Goal: Transaction & Acquisition: Book appointment/travel/reservation

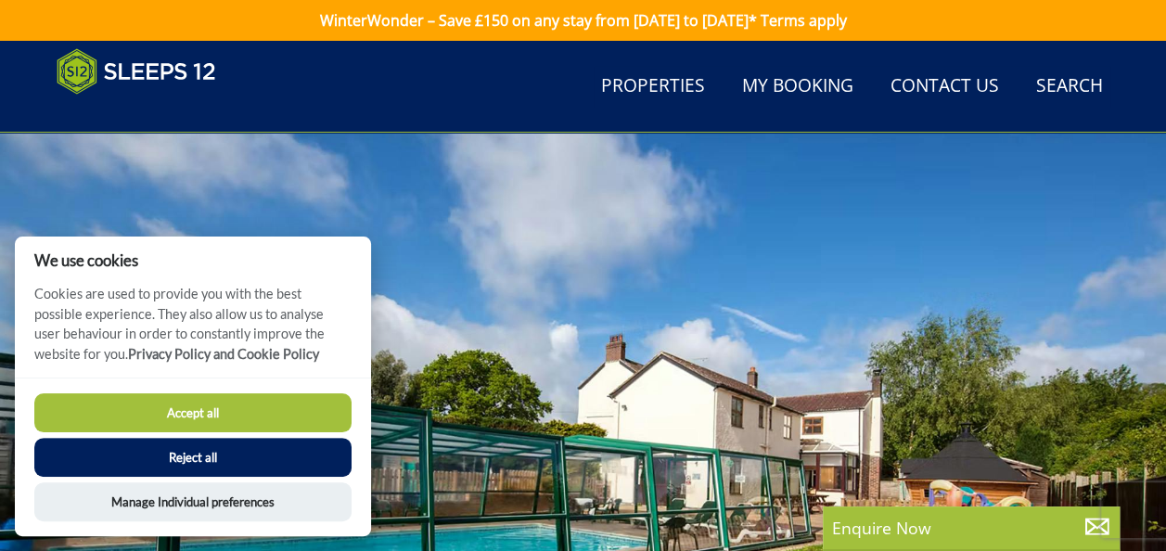
scroll to position [202, 0]
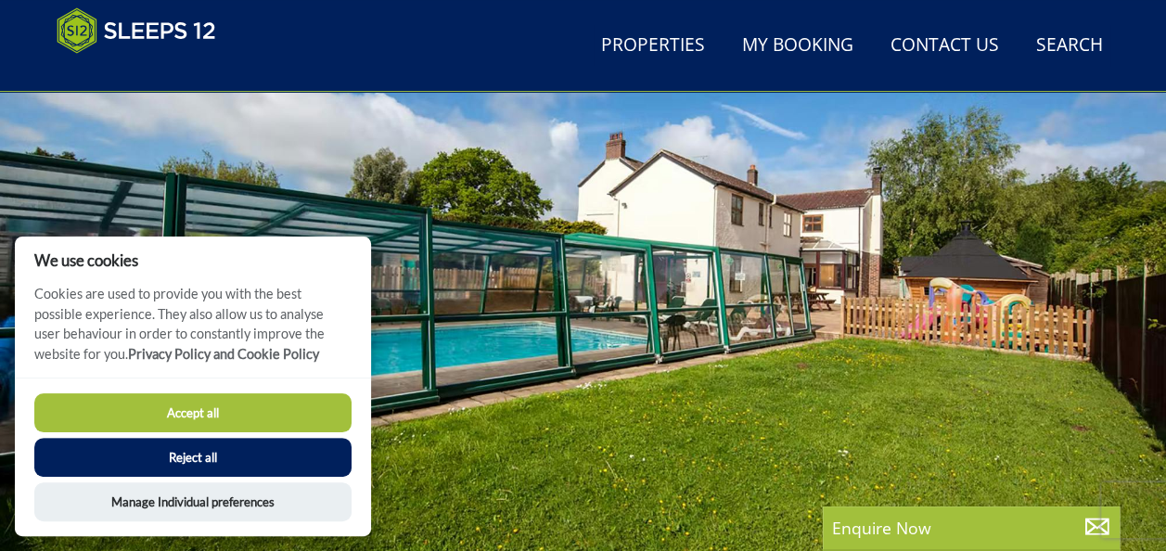
click at [208, 449] on button "Reject all" at bounding box center [192, 457] width 317 height 39
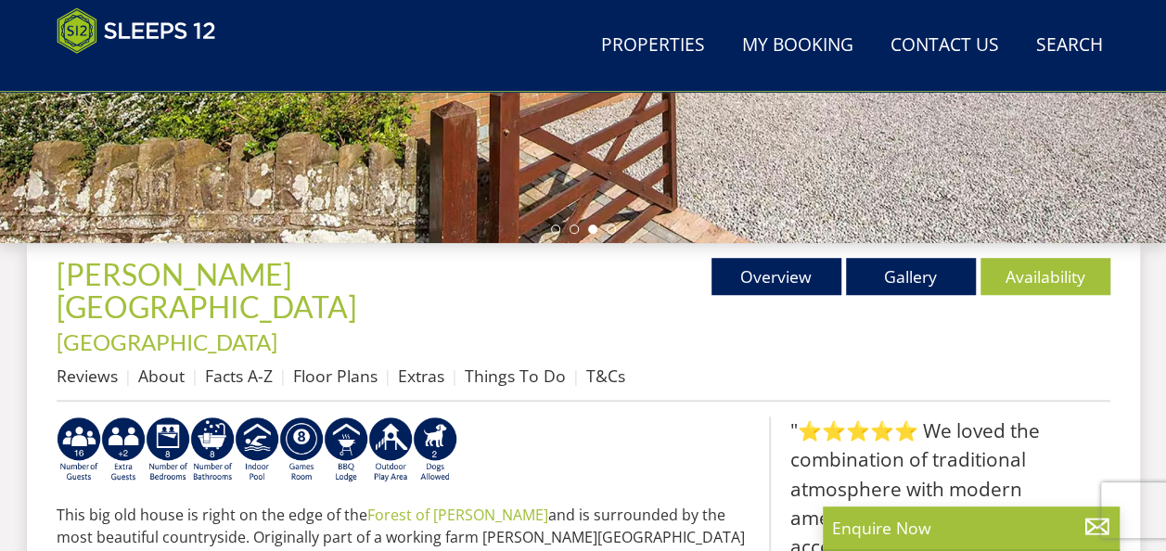
scroll to position [557, 0]
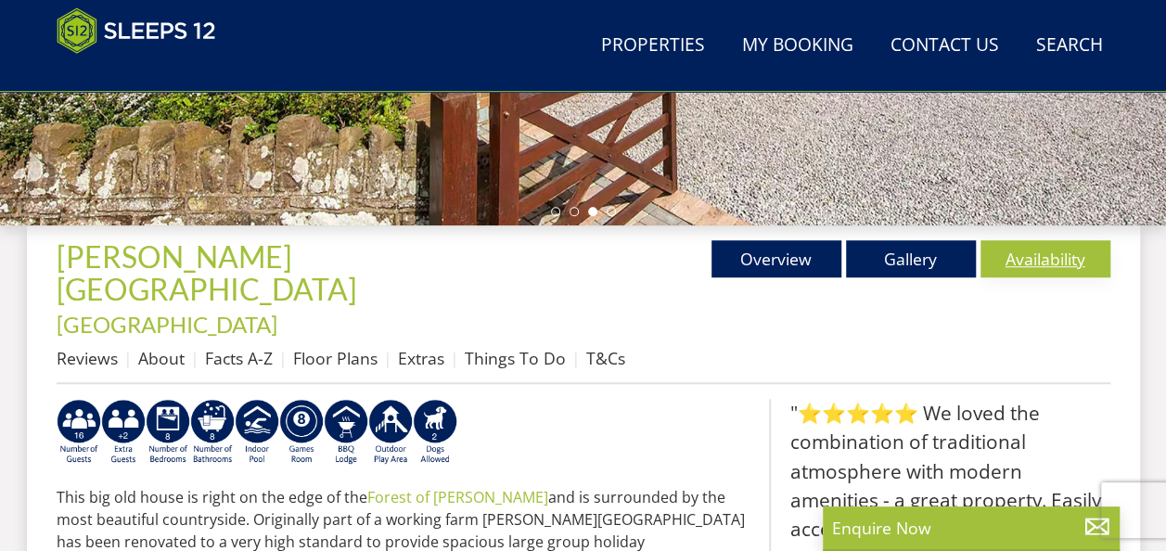
click at [1023, 265] on link "Availability" at bounding box center [1046, 258] width 130 height 37
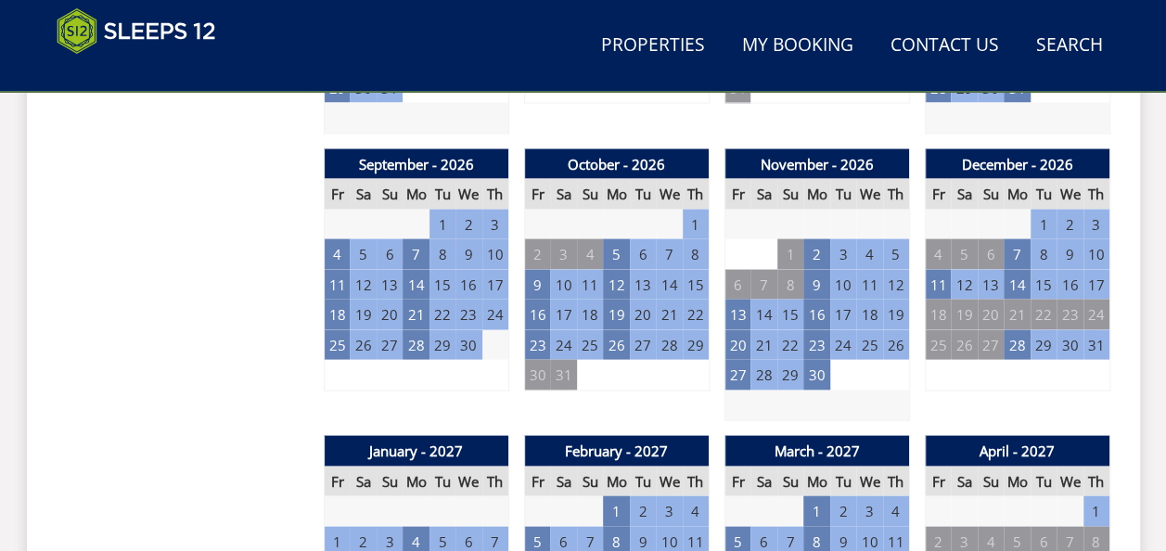
scroll to position [1670, 0]
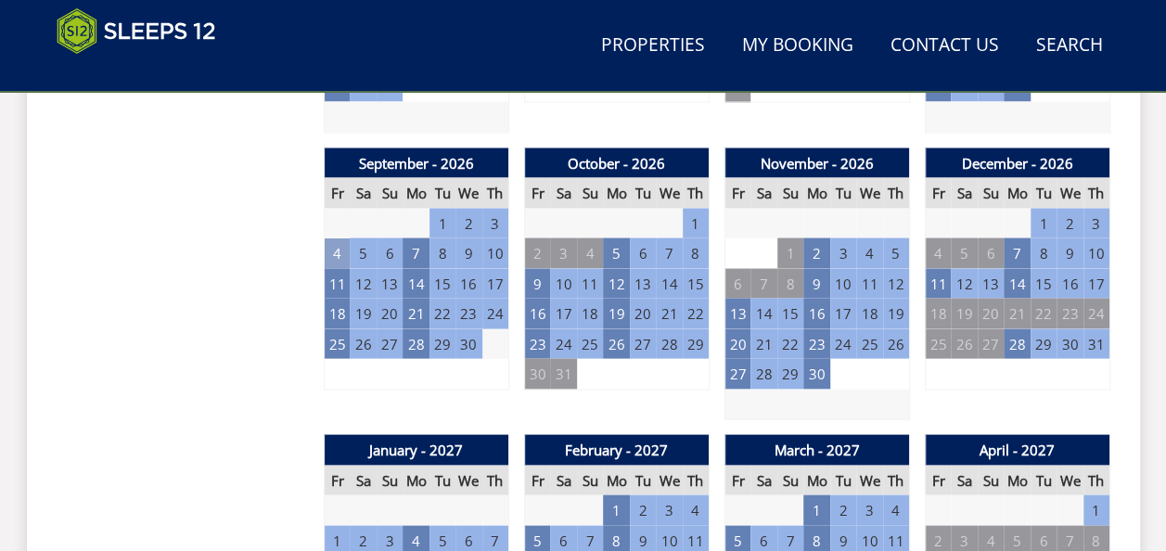
click at [339, 238] on td "4" at bounding box center [337, 253] width 26 height 31
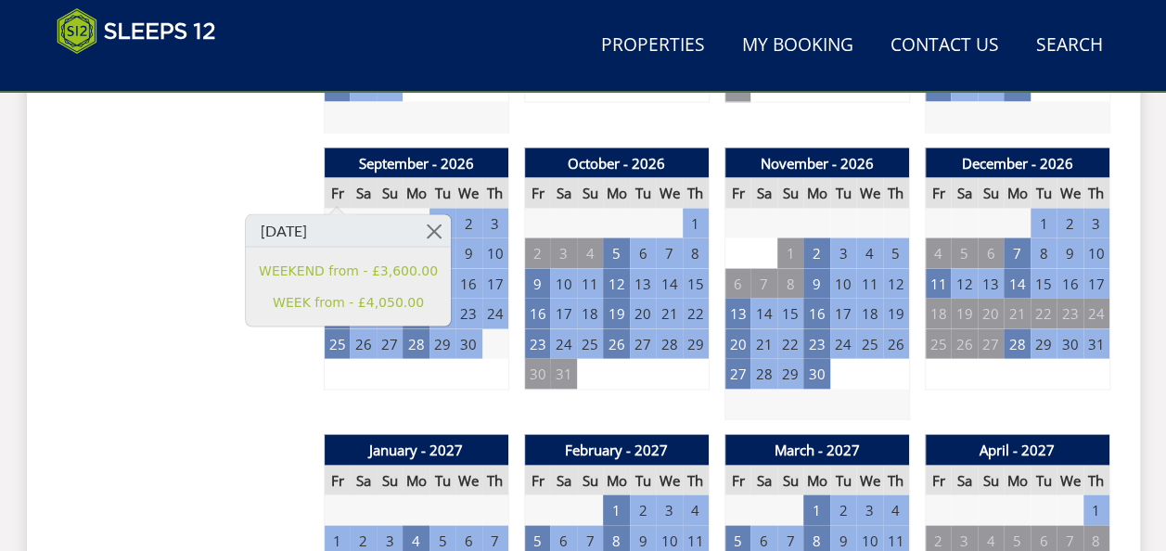
click at [419, 238] on td "7" at bounding box center [416, 253] width 26 height 31
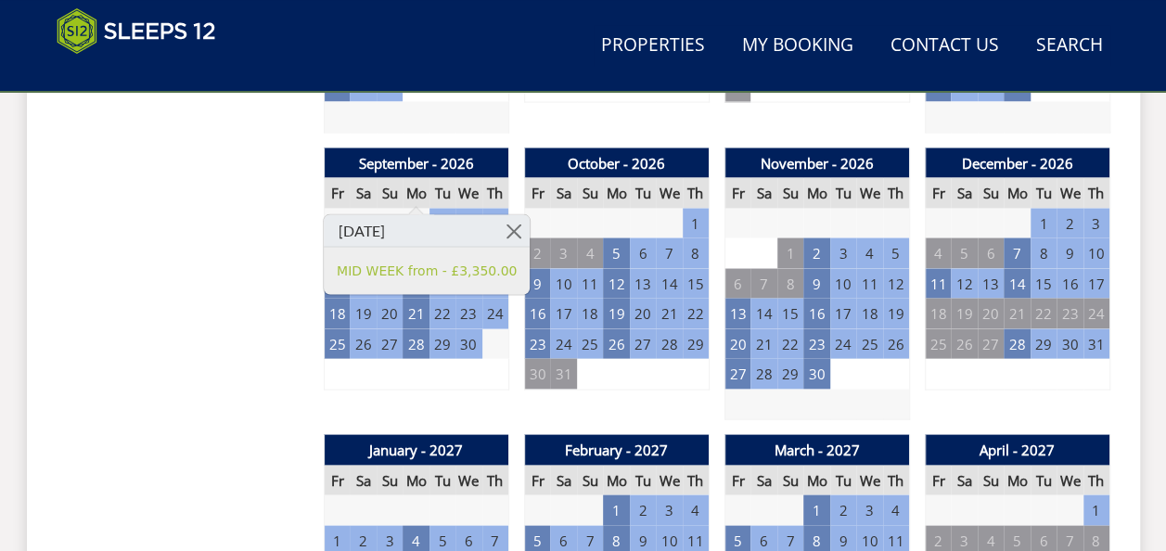
click at [336, 238] on td "4" at bounding box center [337, 253] width 26 height 31
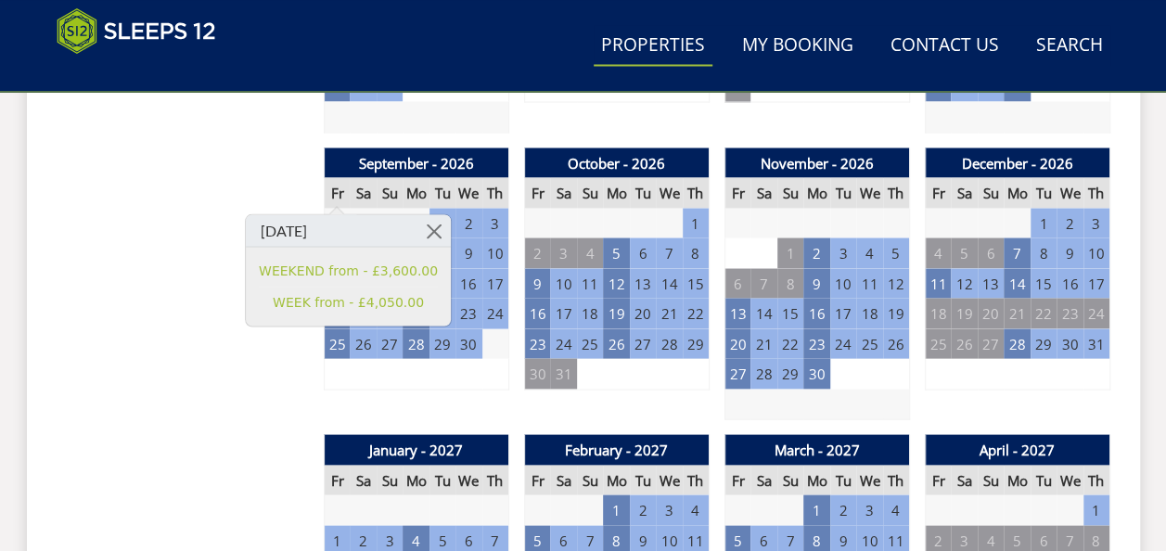
click at [651, 49] on link "Properties" at bounding box center [653, 46] width 119 height 42
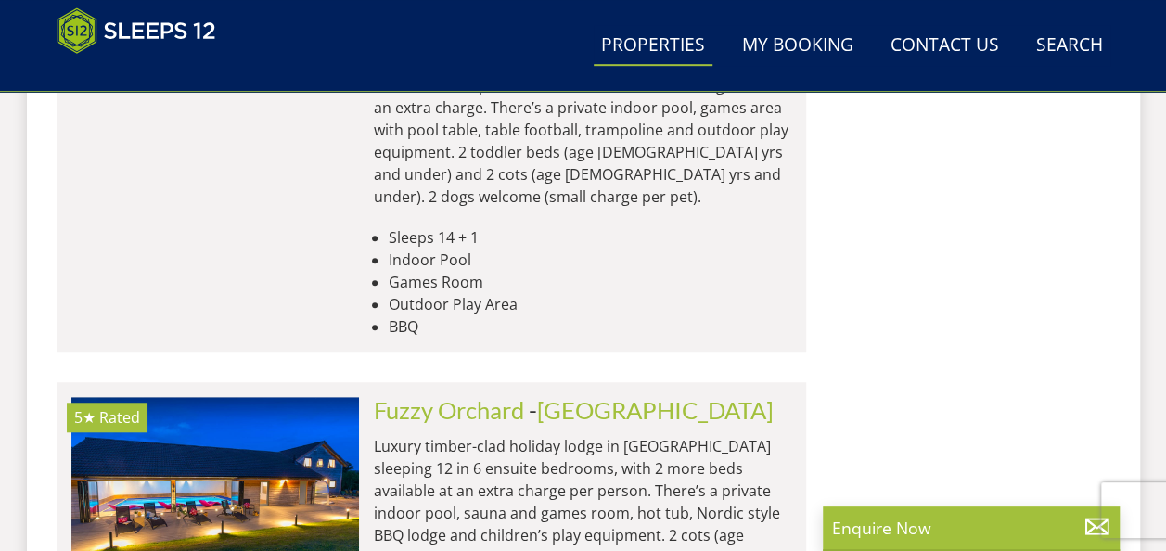
scroll to position [7701, 0]
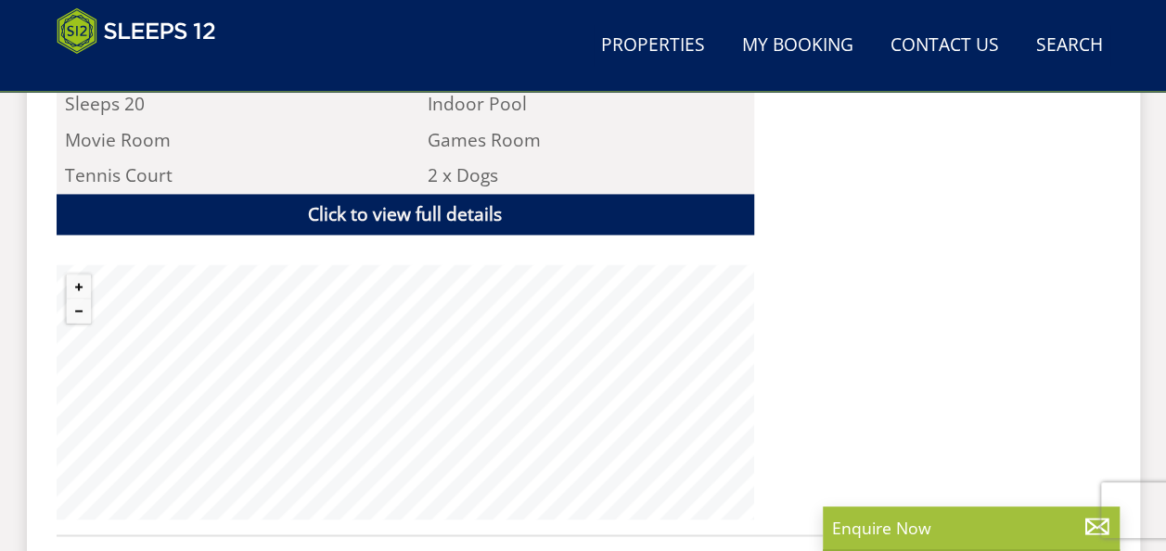
scroll to position [1299, 0]
click at [85, 312] on button "Zoom out" at bounding box center [79, 311] width 24 height 24
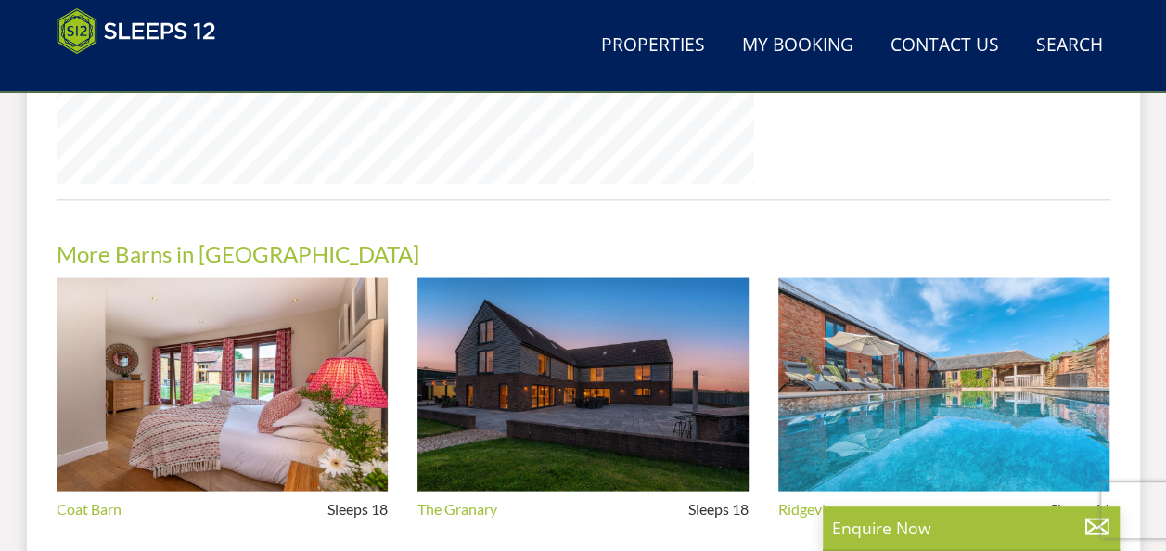
scroll to position [1670, 0]
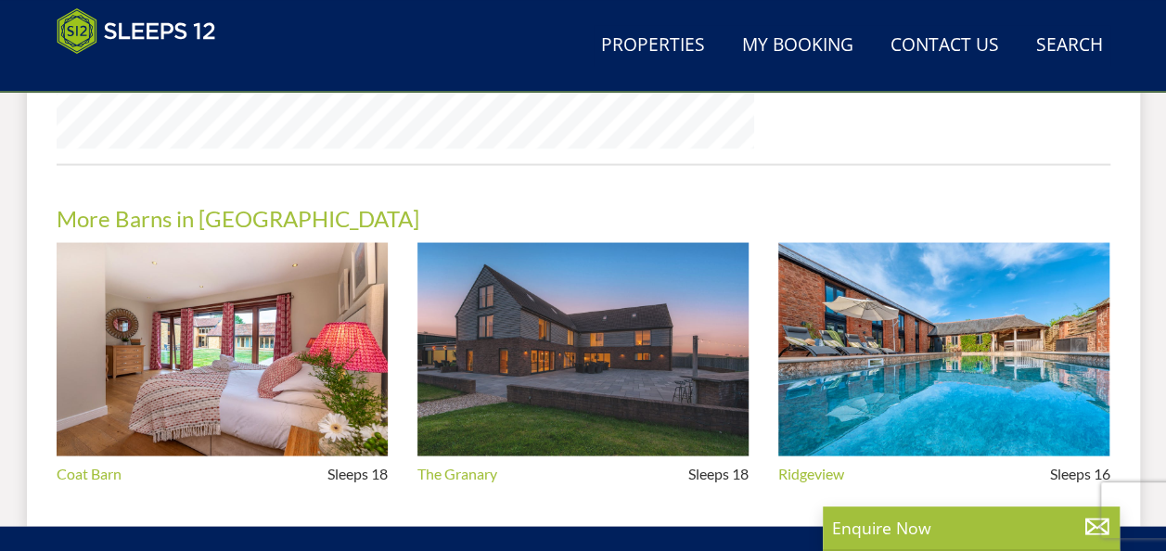
click at [636, 331] on img at bounding box center [583, 349] width 331 height 214
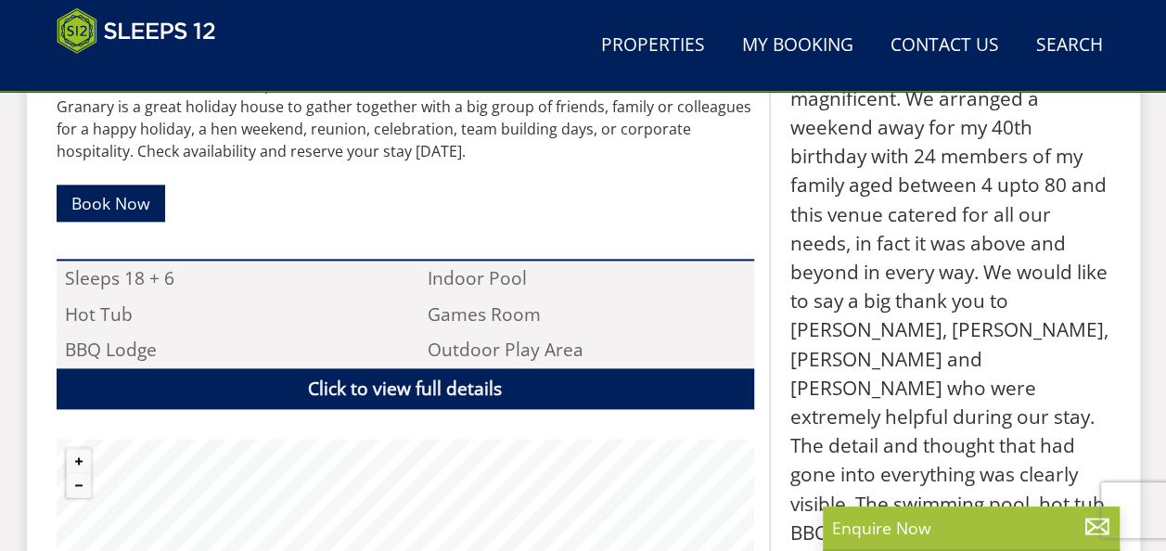
scroll to position [1206, 0]
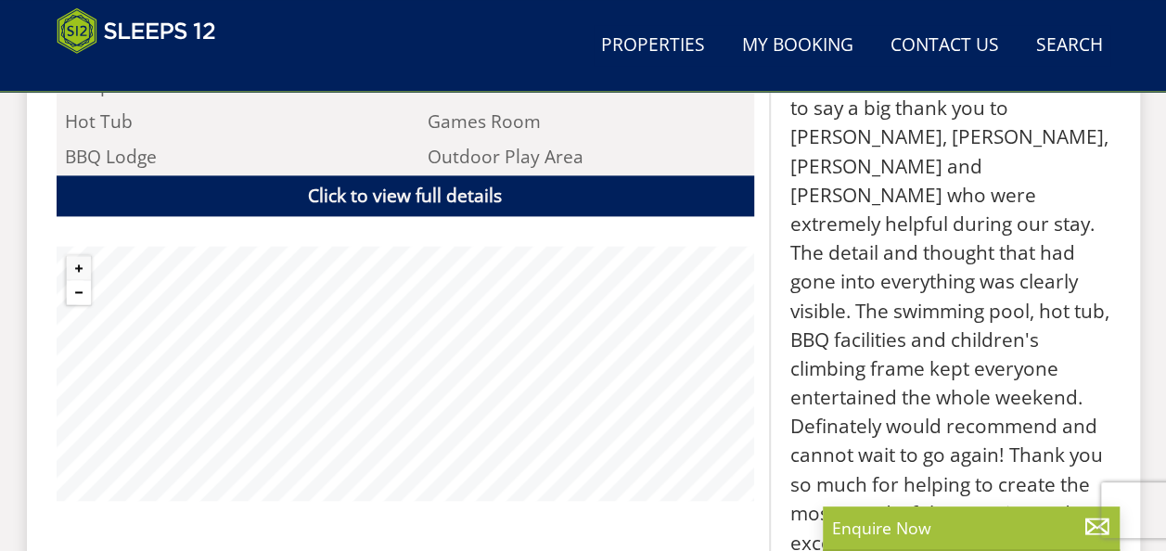
click at [69, 291] on button "Zoom out" at bounding box center [79, 292] width 24 height 24
click at [80, 266] on button "Zoom in" at bounding box center [79, 268] width 24 height 24
click at [84, 294] on button "Zoom out" at bounding box center [79, 292] width 24 height 24
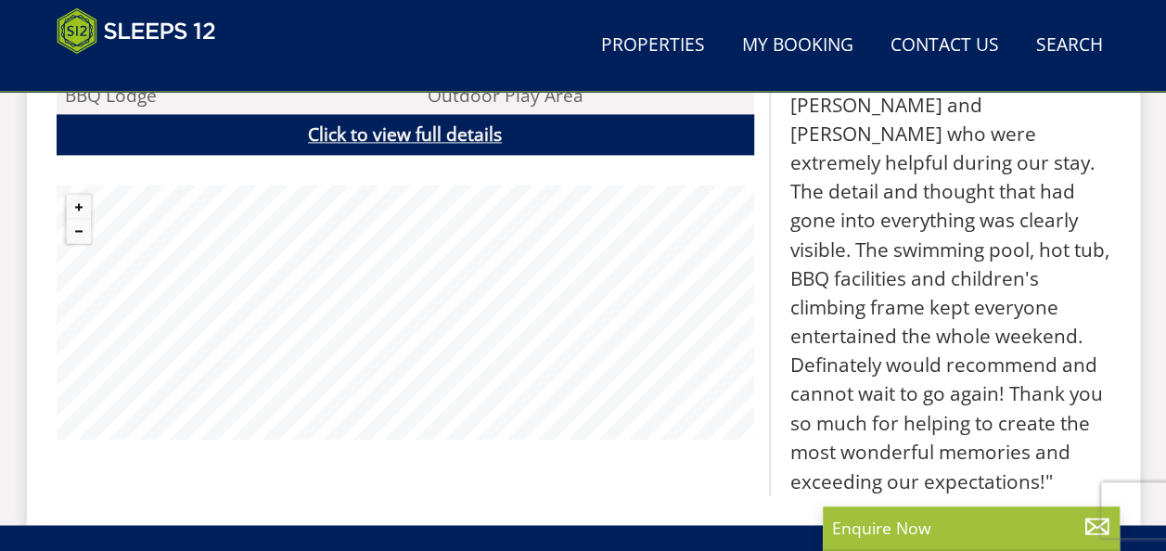
scroll to position [1271, 0]
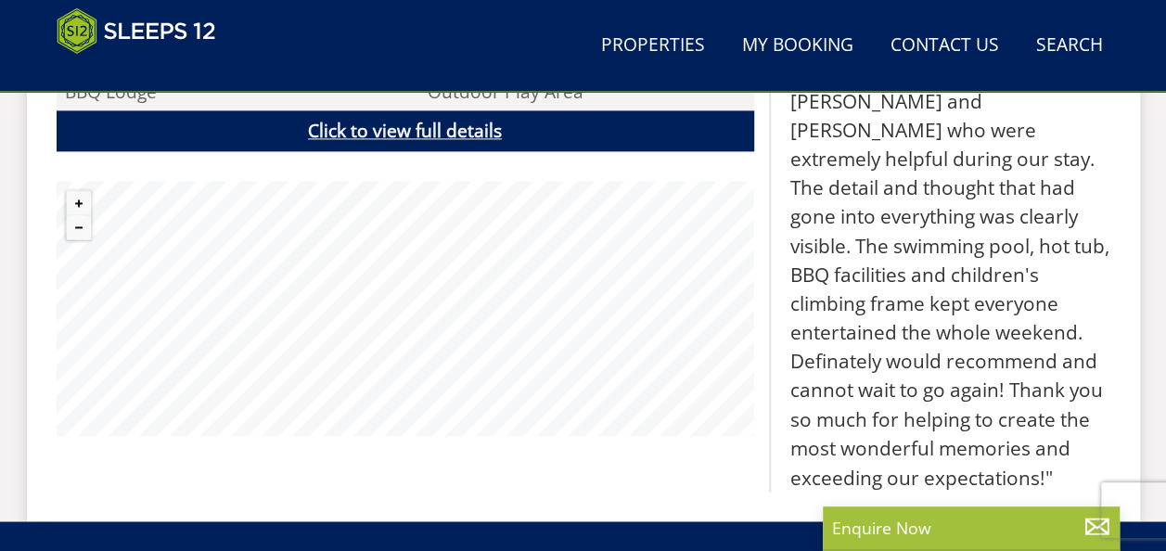
click at [491, 132] on link "Click to view full details" at bounding box center [406, 131] width 698 height 42
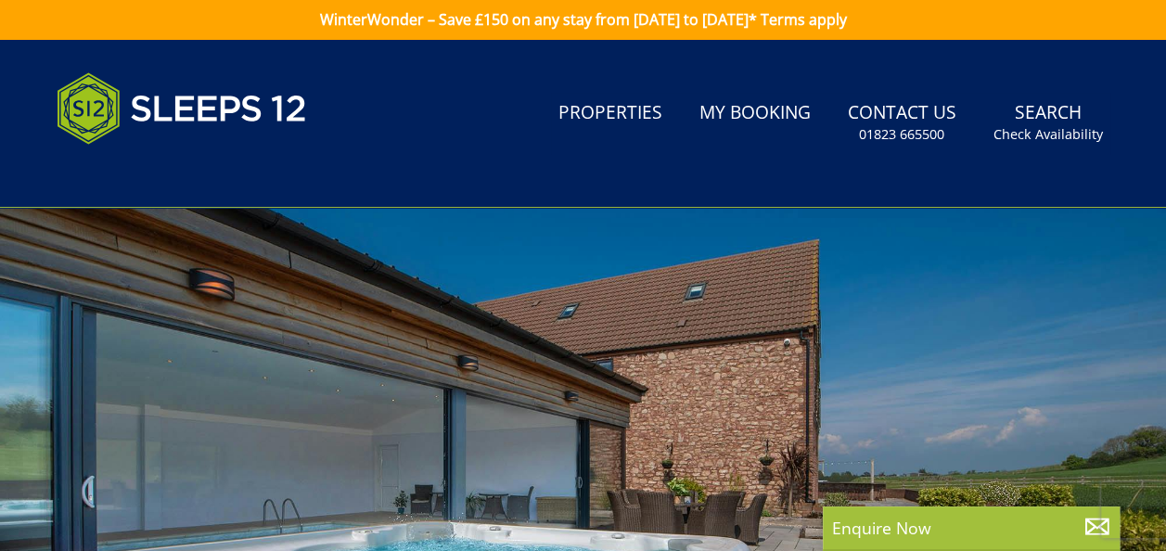
scroll to position [0, 0]
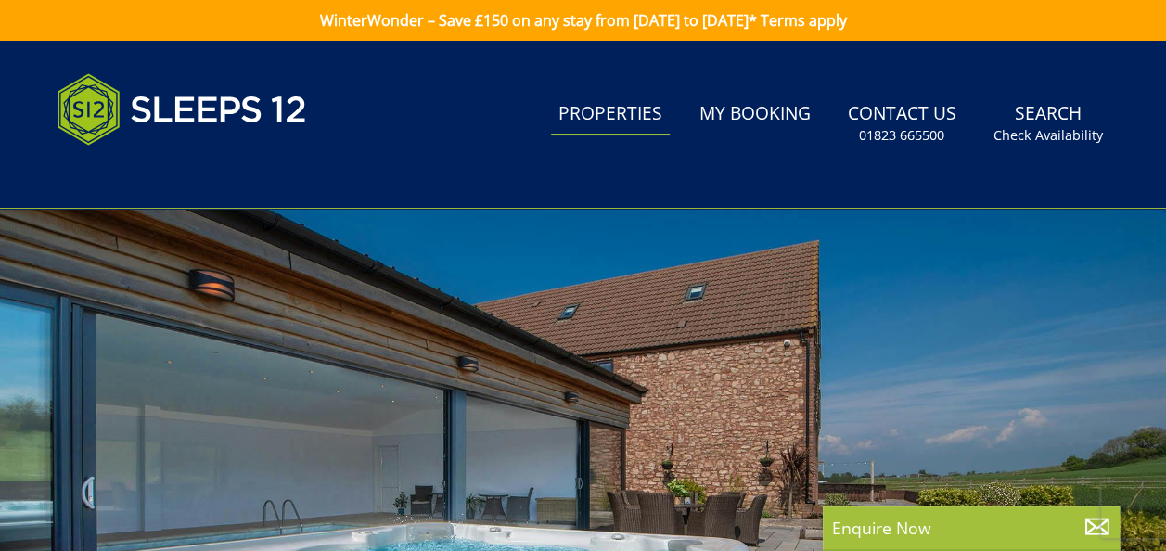
click at [626, 122] on link "Properties" at bounding box center [610, 115] width 119 height 42
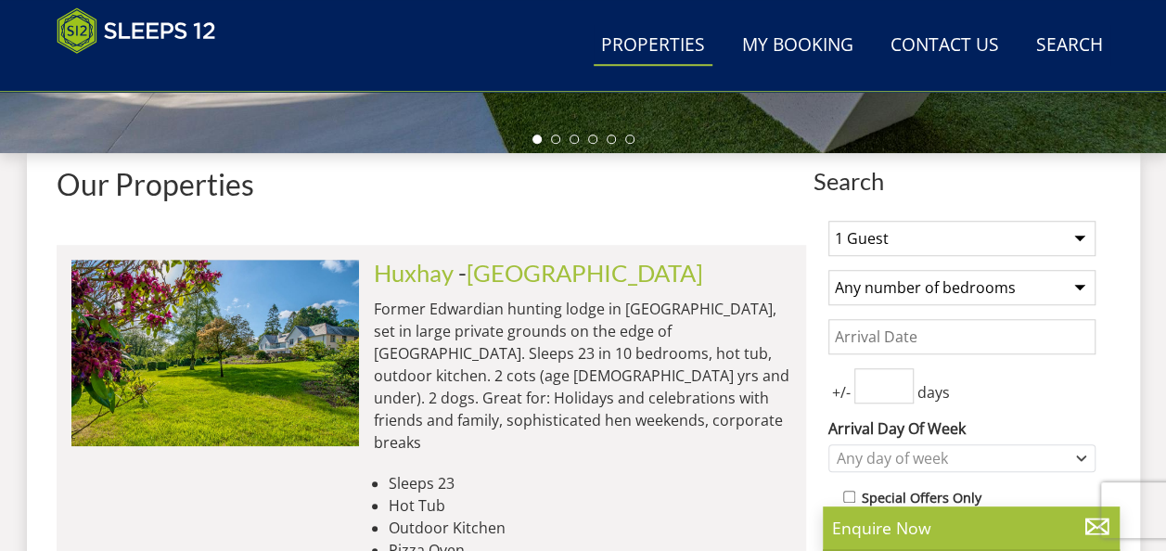
scroll to position [742, 0]
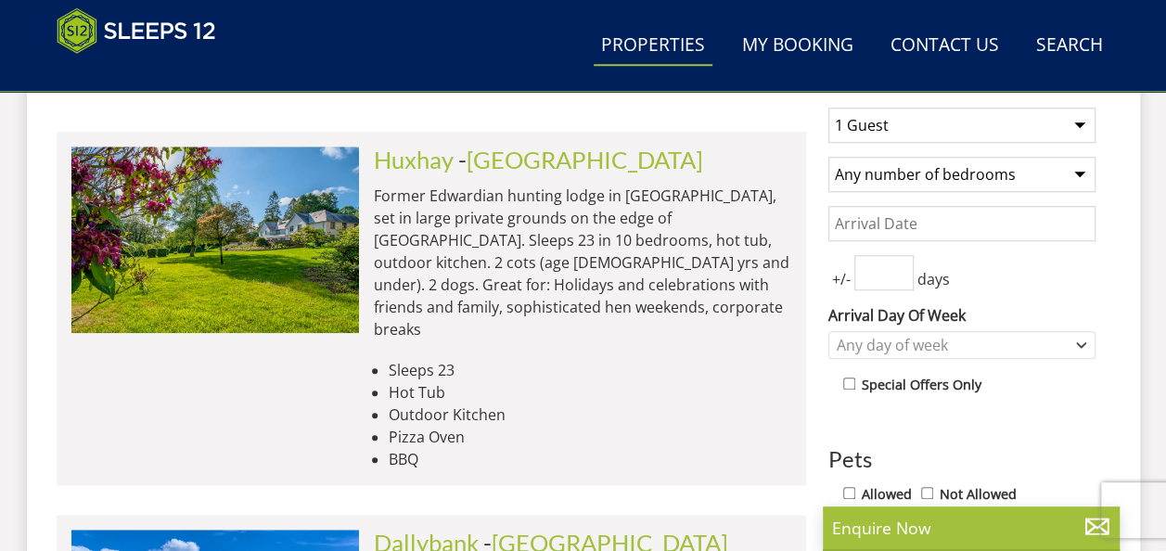
click at [1081, 121] on select "1 Guest 2 Guests 3 Guests 4 Guests 5 Guests 6 Guests 7 Guests 8 Guests 9 Guests…" at bounding box center [962, 125] width 267 height 35
select select "17"
click at [829, 108] on select "1 Guest 2 Guests 3 Guests 4 Guests 5 Guests 6 Guests 7 Guests 8 Guests 9 Guests…" at bounding box center [962, 125] width 267 height 35
click at [1082, 170] on select "Any number of bedrooms 1 Bedroom 2 Bedrooms 3 Bedrooms 4 Bedrooms 5 Bedrooms 6 …" at bounding box center [962, 174] width 267 height 35
click at [829, 157] on select "Any number of bedrooms 1 Bedroom 2 Bedrooms 3 Bedrooms 4 Bedrooms 5 Bedrooms 6 …" at bounding box center [962, 174] width 267 height 35
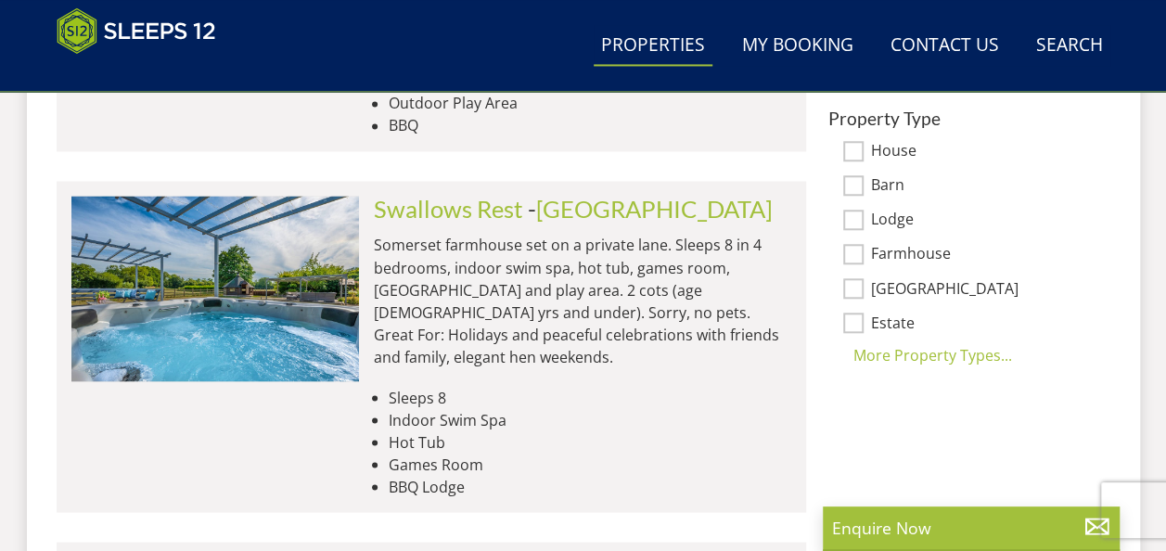
scroll to position [1484, 0]
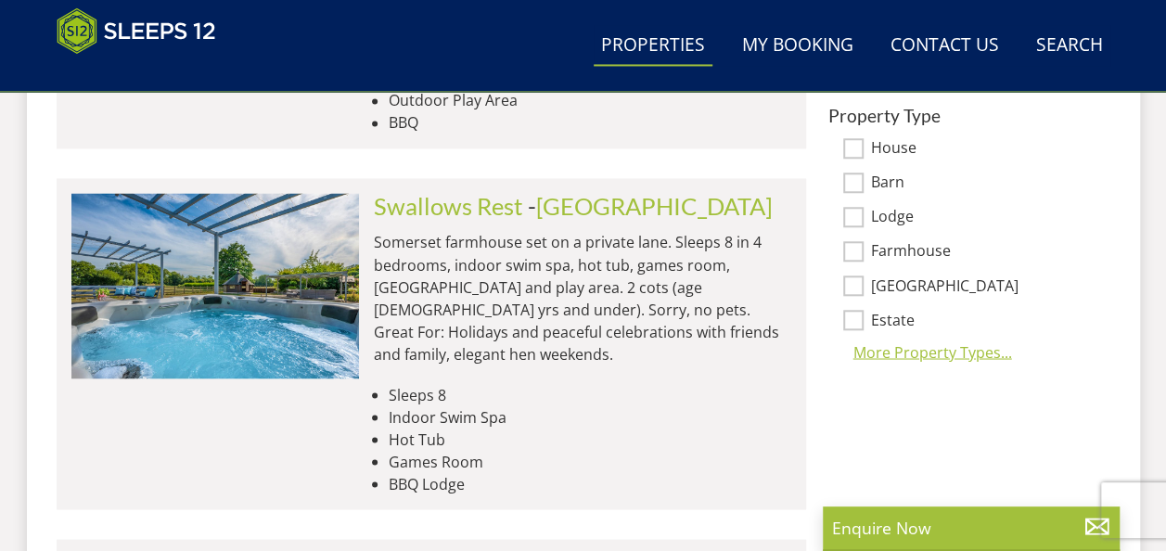
click at [948, 347] on div "More Property Types..." at bounding box center [962, 352] width 267 height 22
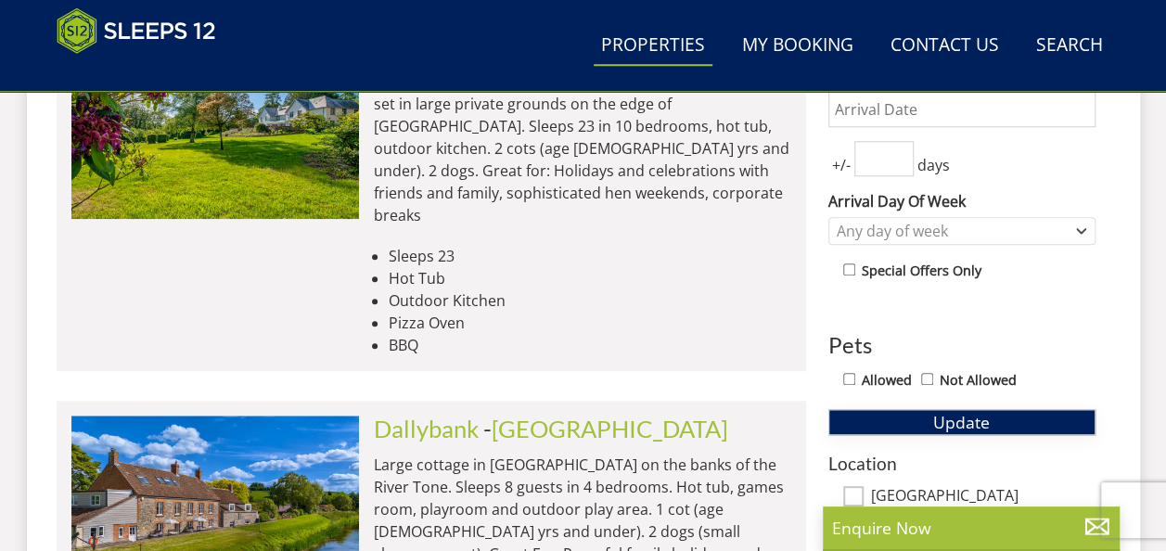
scroll to position [649, 0]
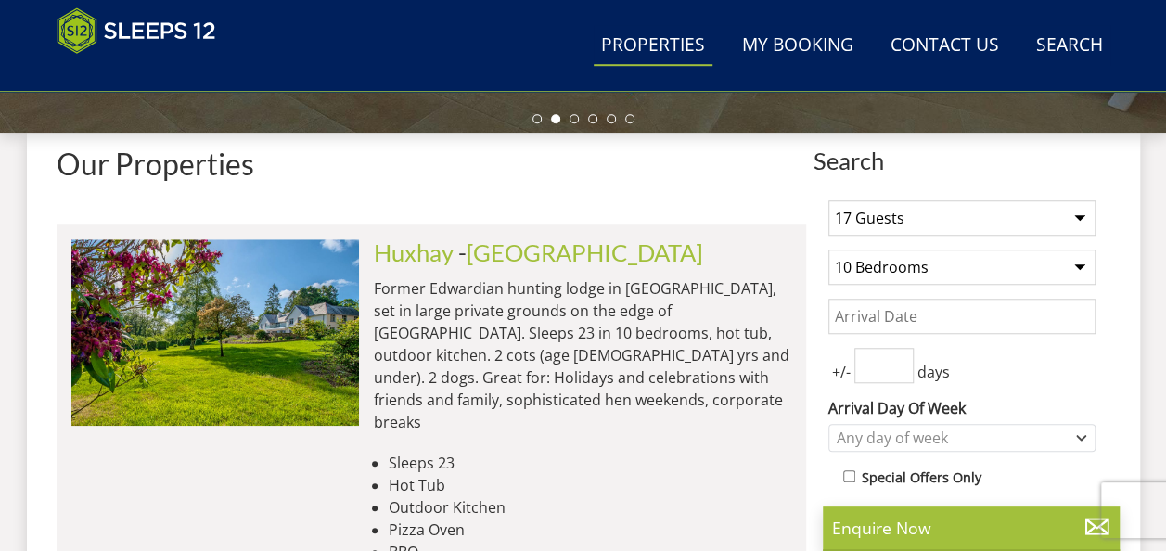
click at [1082, 267] on select "Any number of bedrooms 1 Bedroom 2 Bedrooms 3 Bedrooms 4 Bedrooms 5 Bedrooms 6 …" at bounding box center [962, 267] width 267 height 35
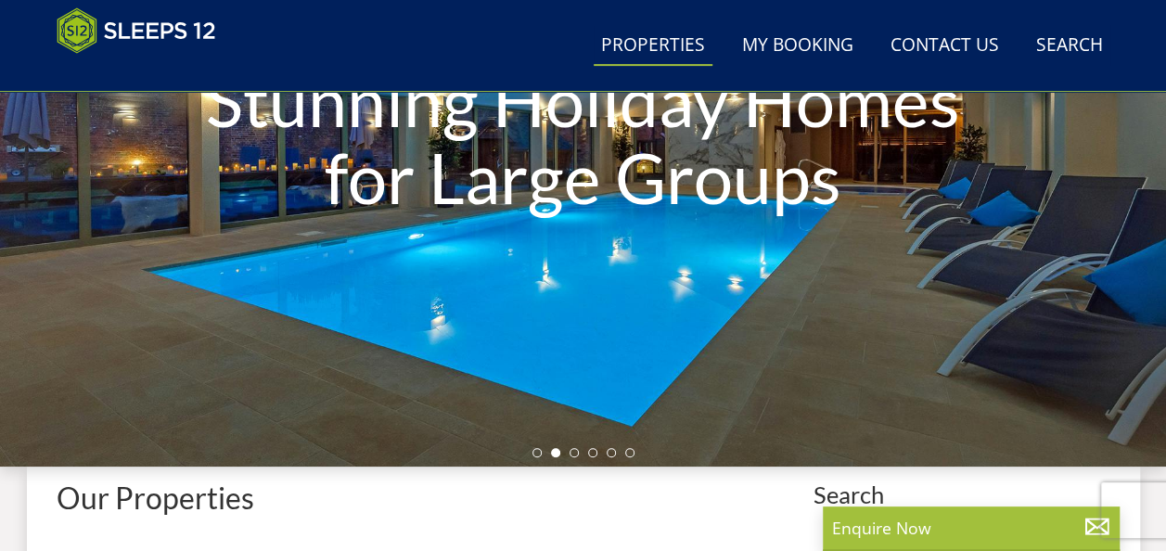
scroll to position [557, 0]
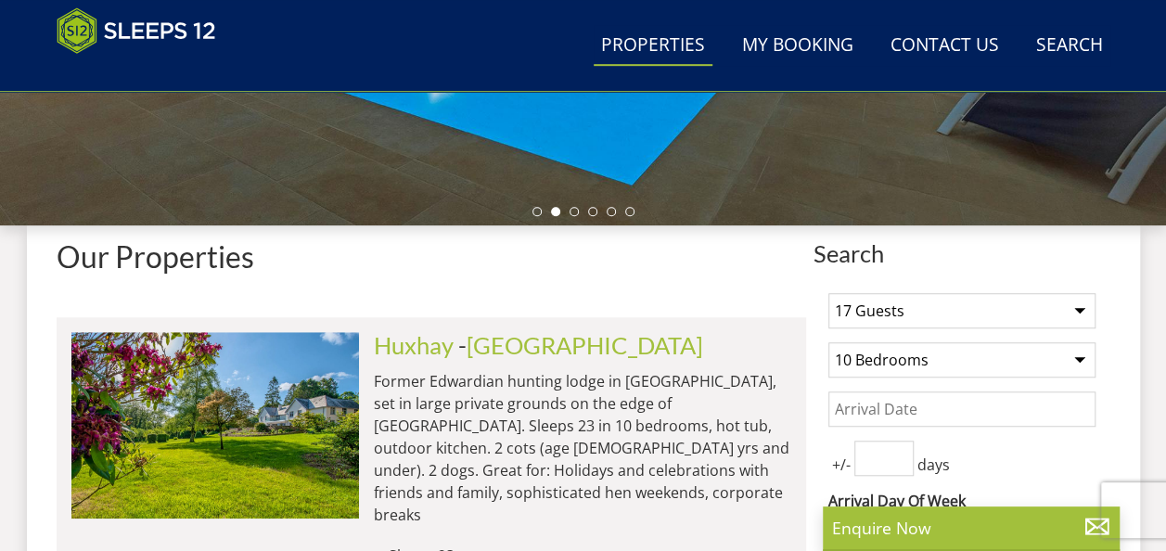
click at [1082, 354] on select "Any number of bedrooms 1 Bedroom 2 Bedrooms 3 Bedrooms 4 Bedrooms 5 Bedrooms 6 …" at bounding box center [962, 359] width 267 height 35
select select "0"
click at [829, 342] on select "Any number of bedrooms 1 Bedroom 2 Bedrooms 3 Bedrooms 4 Bedrooms 5 Bedrooms 6 …" at bounding box center [962, 359] width 267 height 35
click at [939, 408] on input "Date" at bounding box center [962, 409] width 267 height 35
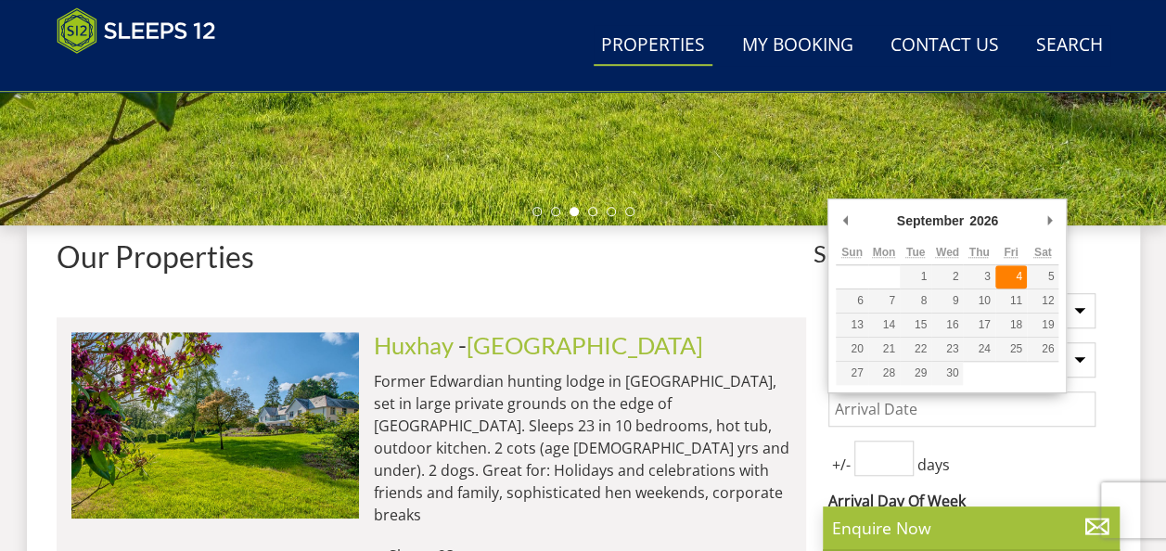
type input "[DATE]"
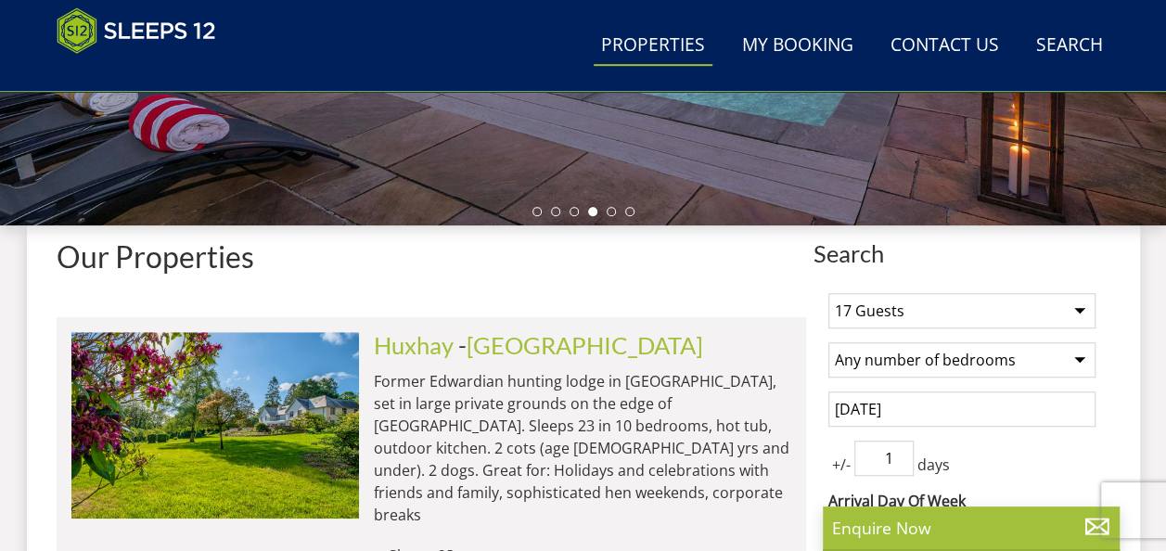
click at [900, 450] on input "1" at bounding box center [884, 458] width 59 height 35
click at [900, 450] on input "2" at bounding box center [884, 458] width 59 height 35
click at [900, 450] on input "3" at bounding box center [884, 458] width 59 height 35
click at [898, 461] on input "2" at bounding box center [884, 458] width 59 height 35
click at [898, 461] on input "1" at bounding box center [884, 458] width 59 height 35
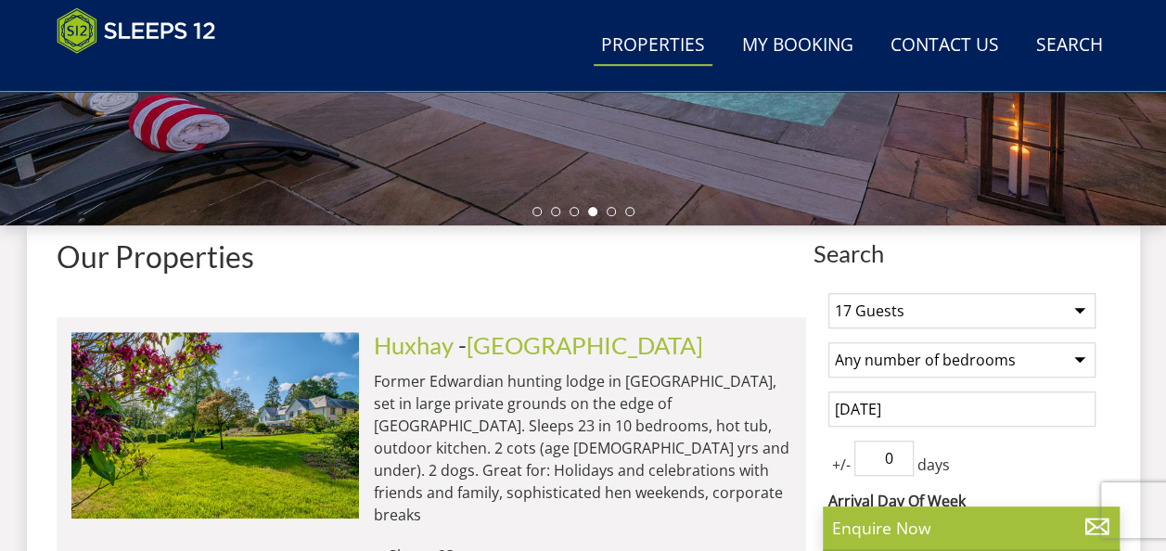
type input "0"
click at [898, 461] on input "0" at bounding box center [884, 458] width 59 height 35
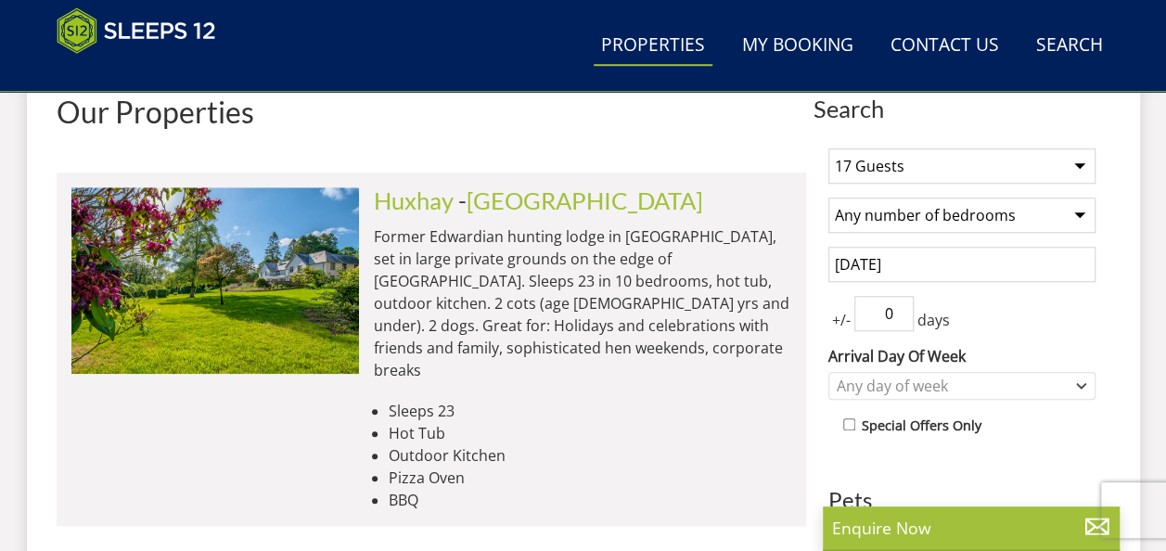
scroll to position [742, 0]
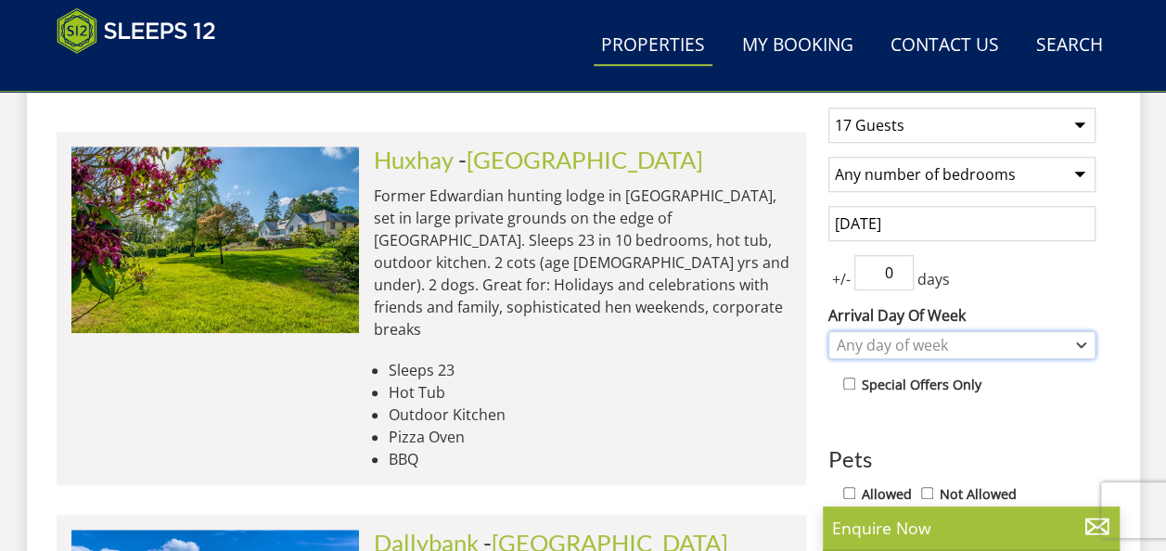
click at [1084, 340] on icon "Combobox" at bounding box center [1081, 345] width 10 height 11
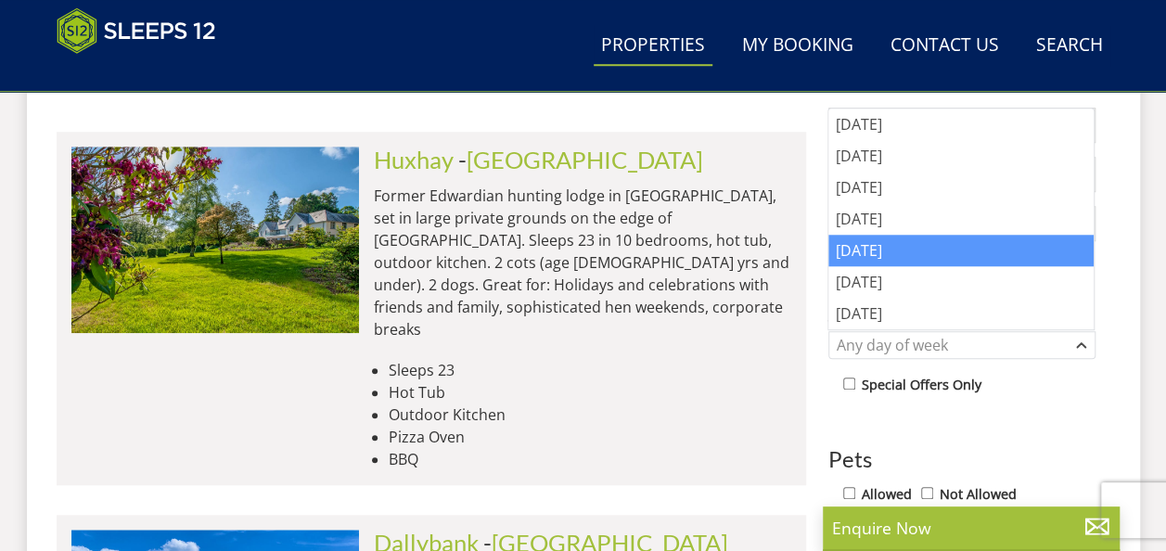
click at [881, 251] on div "[DATE]" at bounding box center [961, 251] width 265 height 32
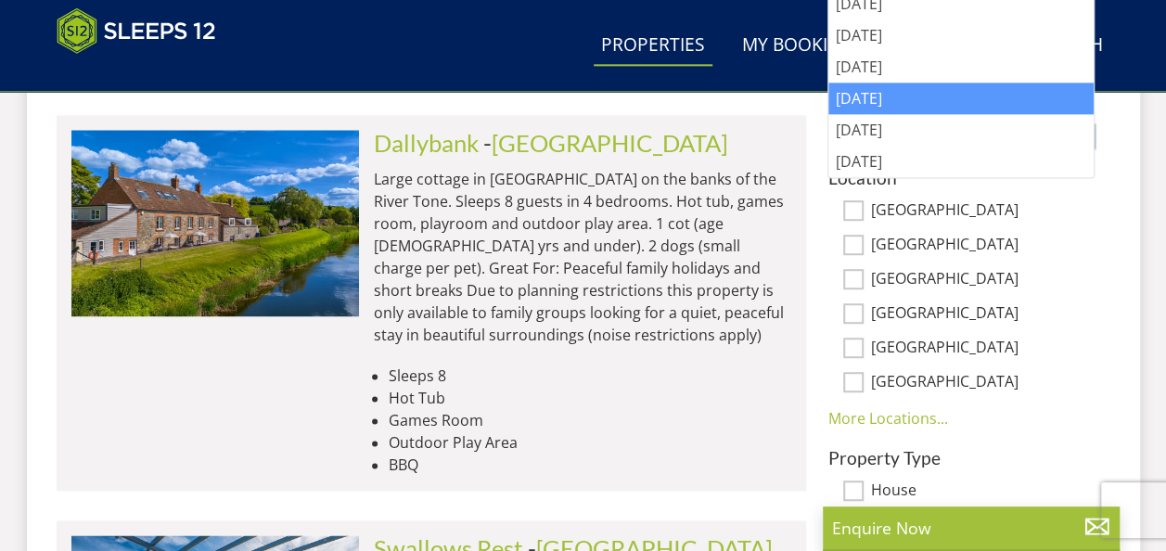
scroll to position [1113, 0]
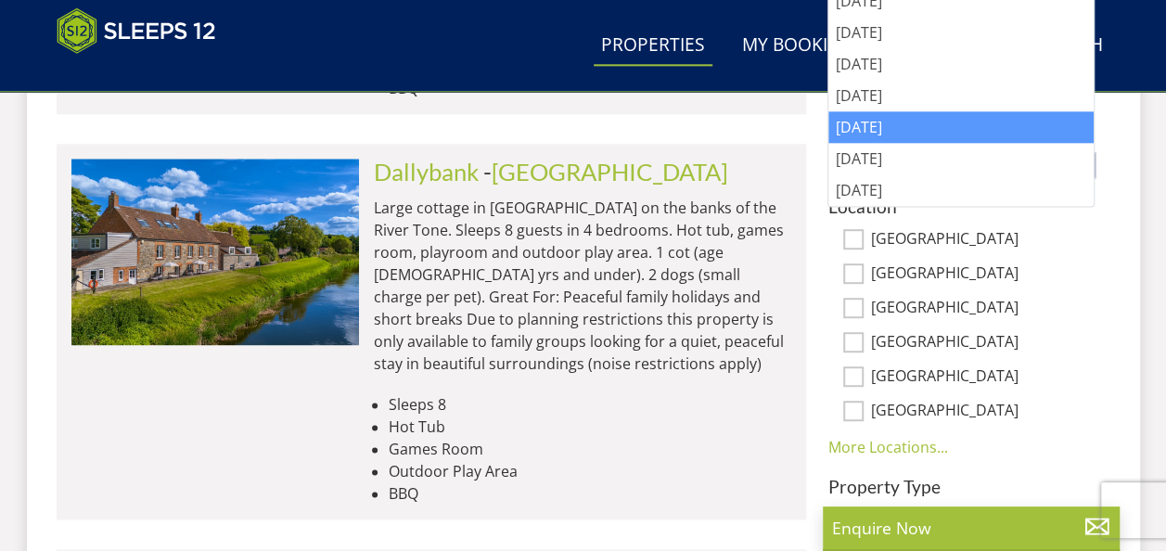
click at [854, 231] on input "[GEOGRAPHIC_DATA]" at bounding box center [853, 239] width 20 height 20
checkbox input "true"
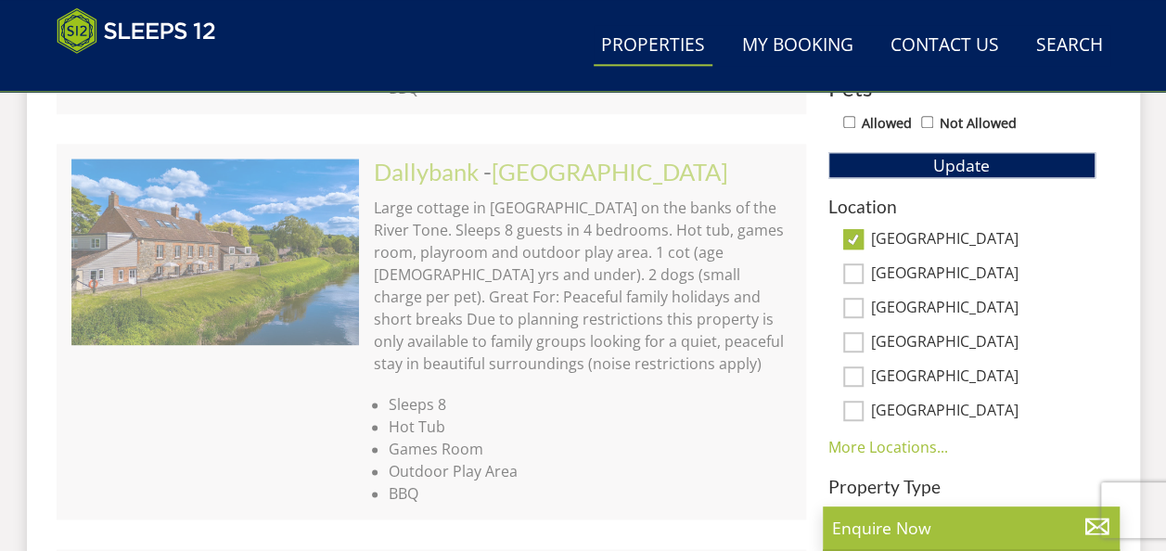
drag, startPoint x: 861, startPoint y: 338, endPoint x: 861, endPoint y: 360, distance: 22.3
click at [860, 338] on input "[GEOGRAPHIC_DATA]" at bounding box center [853, 342] width 20 height 20
checkbox input "true"
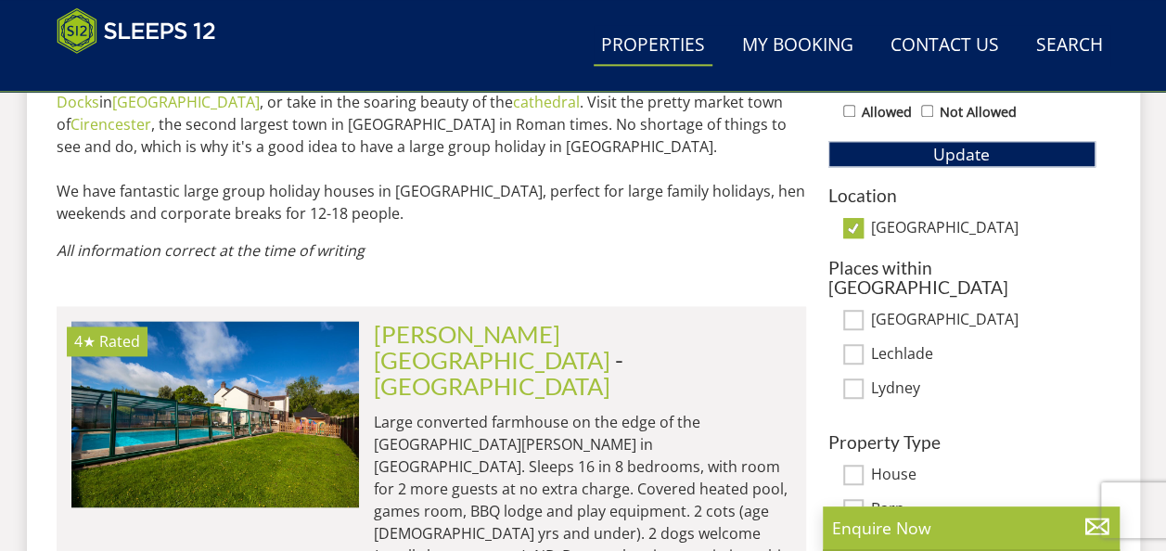
scroll to position [1021, 0]
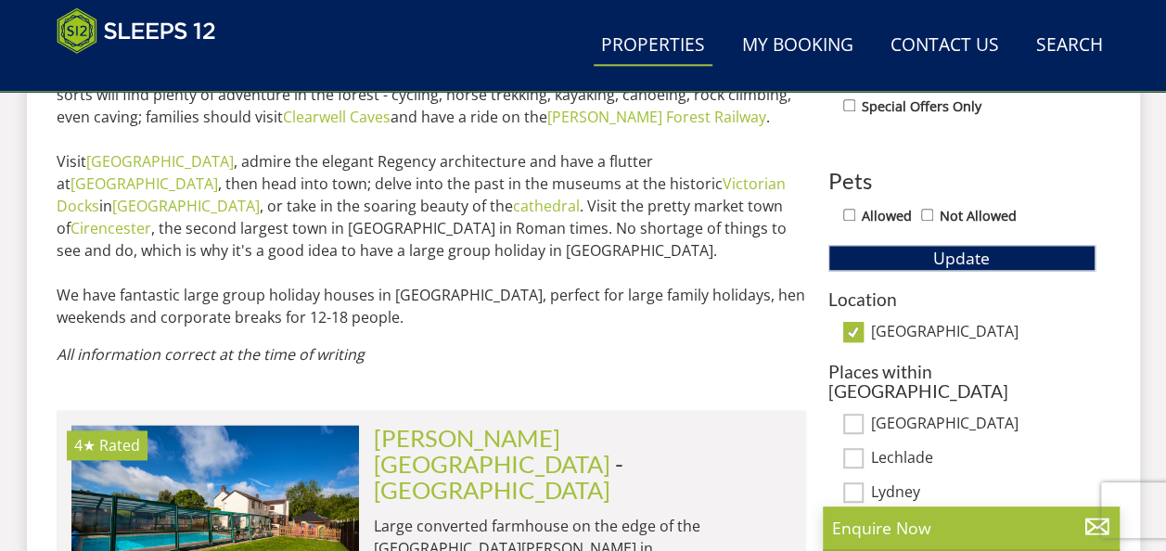
click at [852, 328] on input "[GEOGRAPHIC_DATA]" at bounding box center [853, 332] width 20 height 20
checkbox input "false"
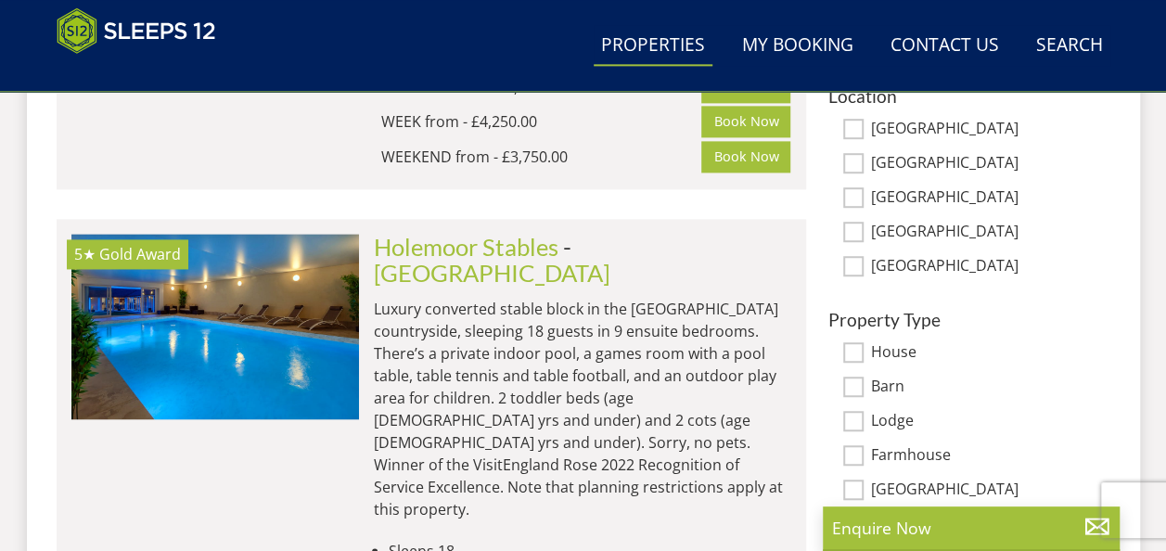
scroll to position [1185, 0]
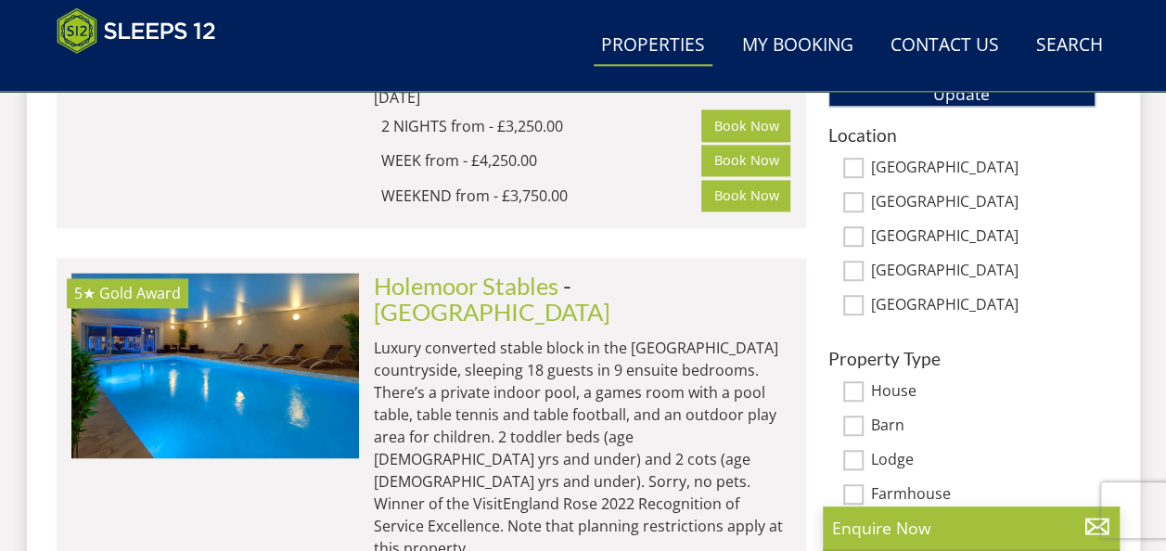
click at [852, 167] on input "[GEOGRAPHIC_DATA]" at bounding box center [853, 168] width 20 height 20
checkbox input "true"
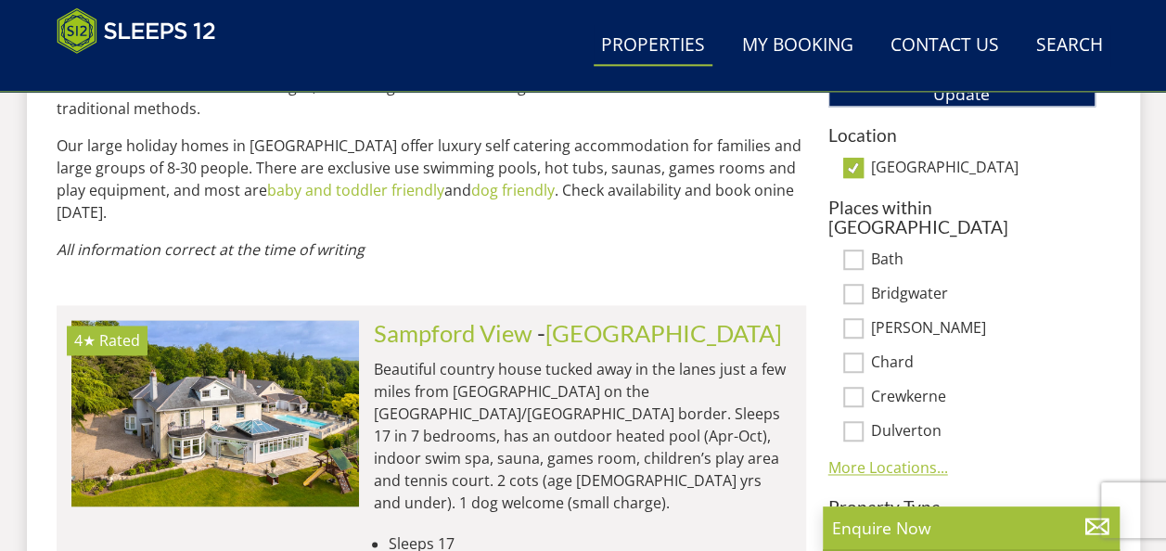
click at [894, 457] on link "More Locations..." at bounding box center [889, 467] width 120 height 20
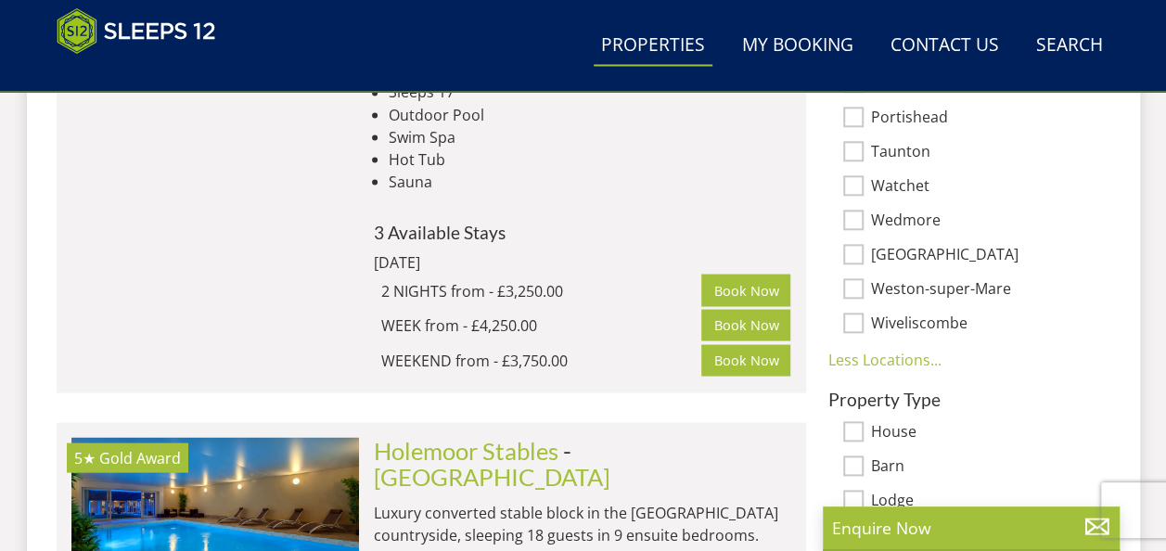
scroll to position [1649, 0]
